Goal: Task Accomplishment & Management: Use online tool/utility

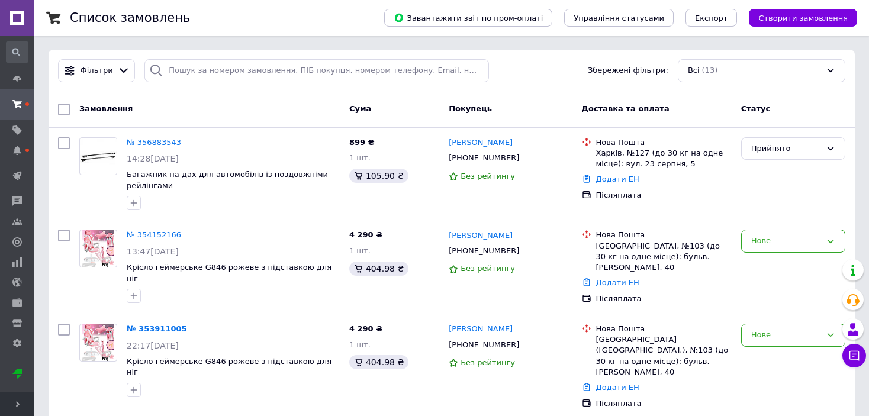
click at [549, 60] on div "Фільтри Збережені фільтри: Всі (13)" at bounding box center [451, 70] width 797 height 23
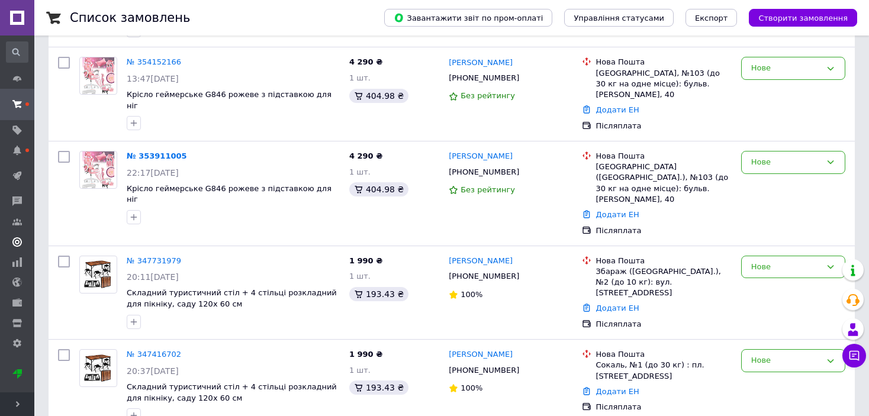
scroll to position [178, 0]
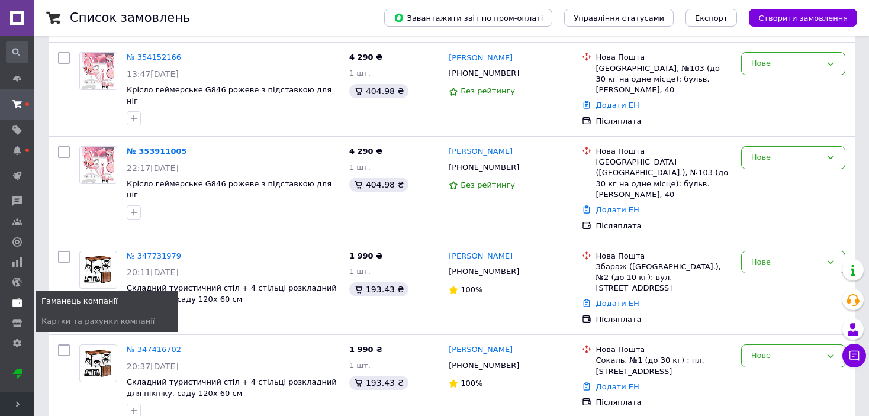
click at [19, 299] on use at bounding box center [16, 303] width 9 height 8
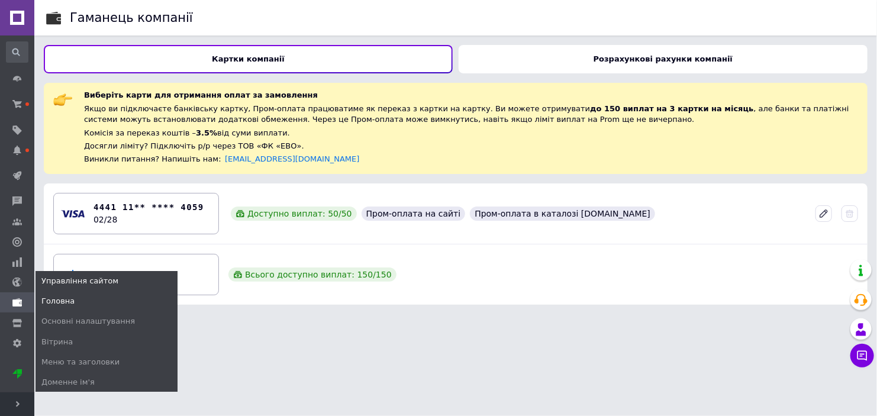
click at [59, 296] on span "Головна" at bounding box center [57, 301] width 33 height 11
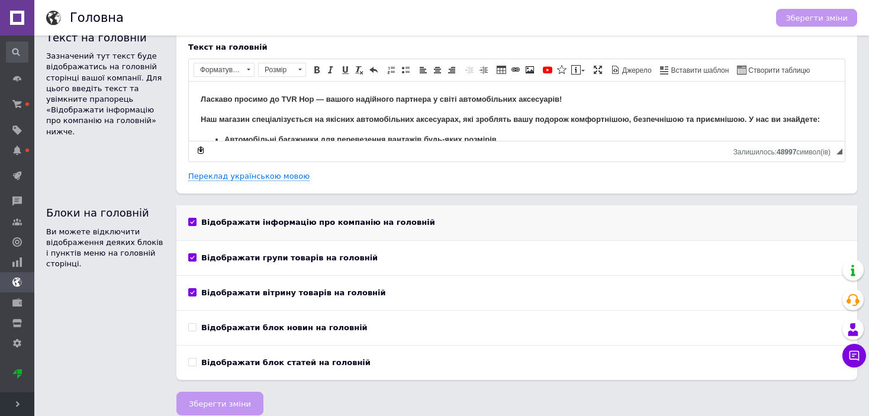
scroll to position [27, 0]
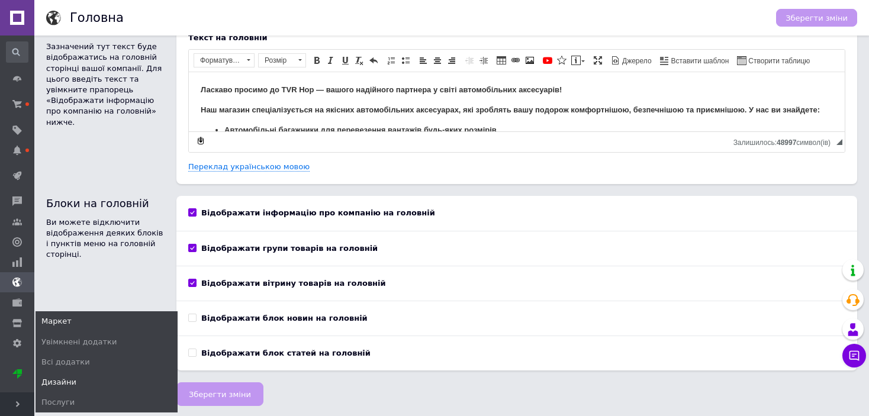
click at [63, 377] on span "Дизайни" at bounding box center [58, 382] width 35 height 11
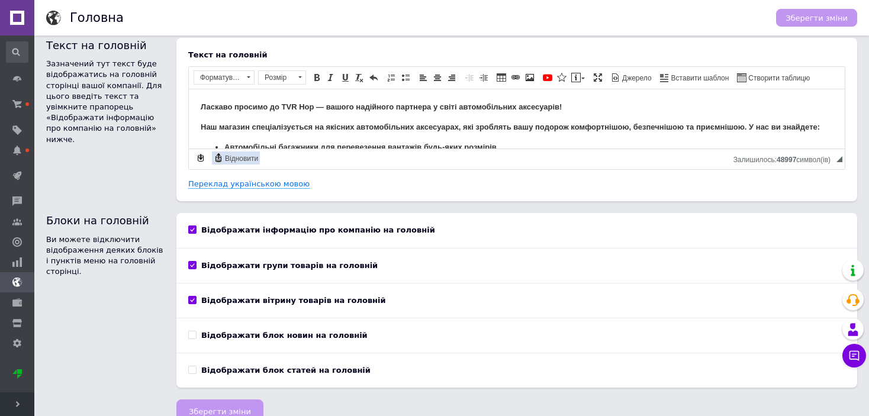
scroll to position [0, 0]
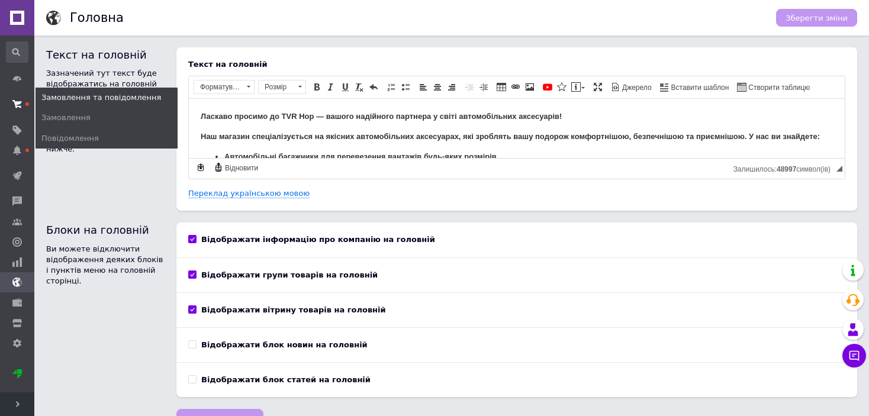
click at [18, 106] on use at bounding box center [16, 104] width 9 height 8
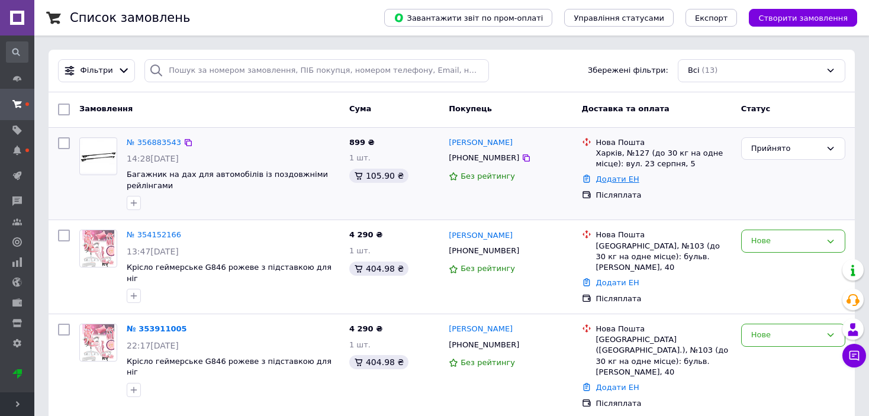
click at [604, 179] on link "Додати ЕН" at bounding box center [617, 179] width 43 height 9
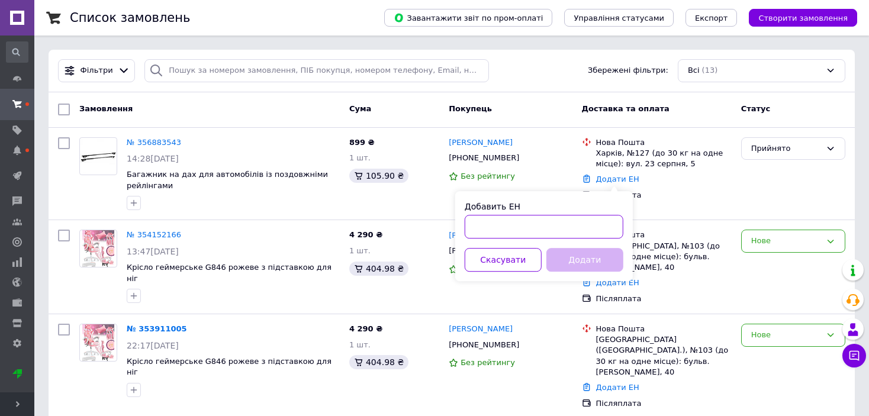
click at [472, 225] on input "Добавить ЕН" at bounding box center [544, 227] width 159 height 24
paste input "20451225157775"
type input "20451225157775"
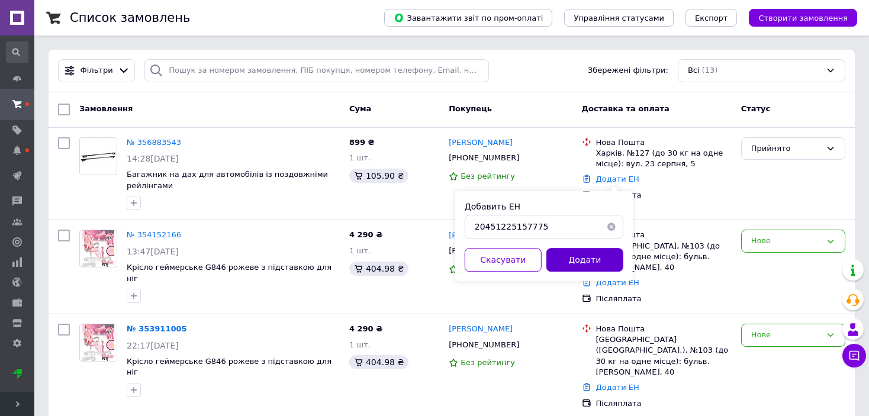
click at [594, 264] on button "Додати" at bounding box center [584, 260] width 77 height 24
